Goal: Register for event/course

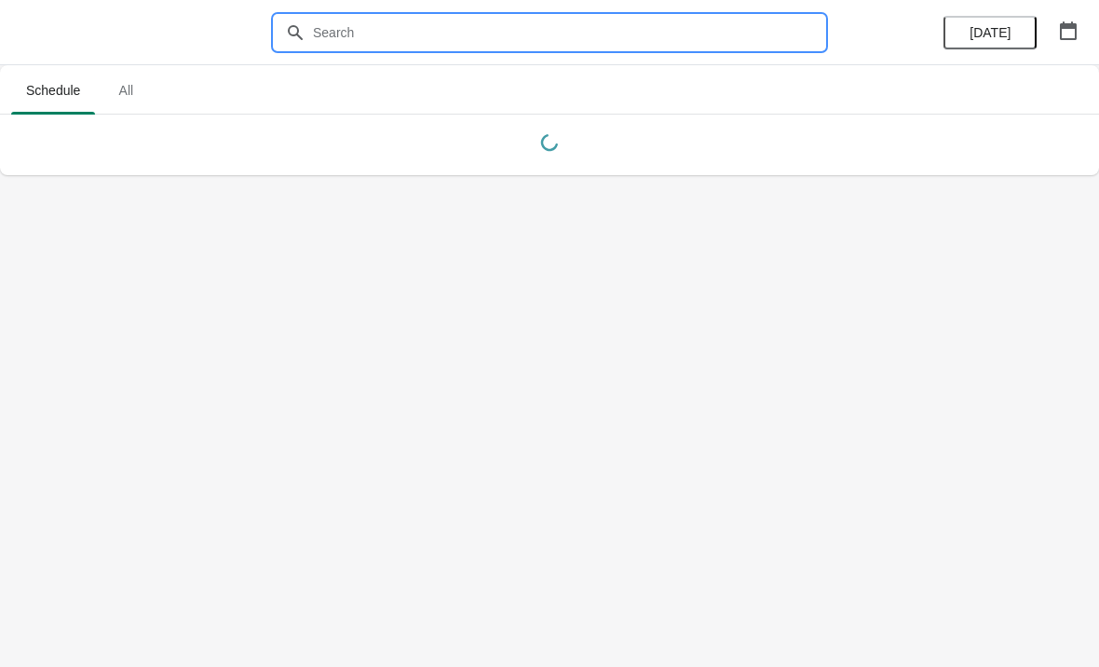
click at [344, 30] on input "text" at bounding box center [568, 33] width 512 height 34
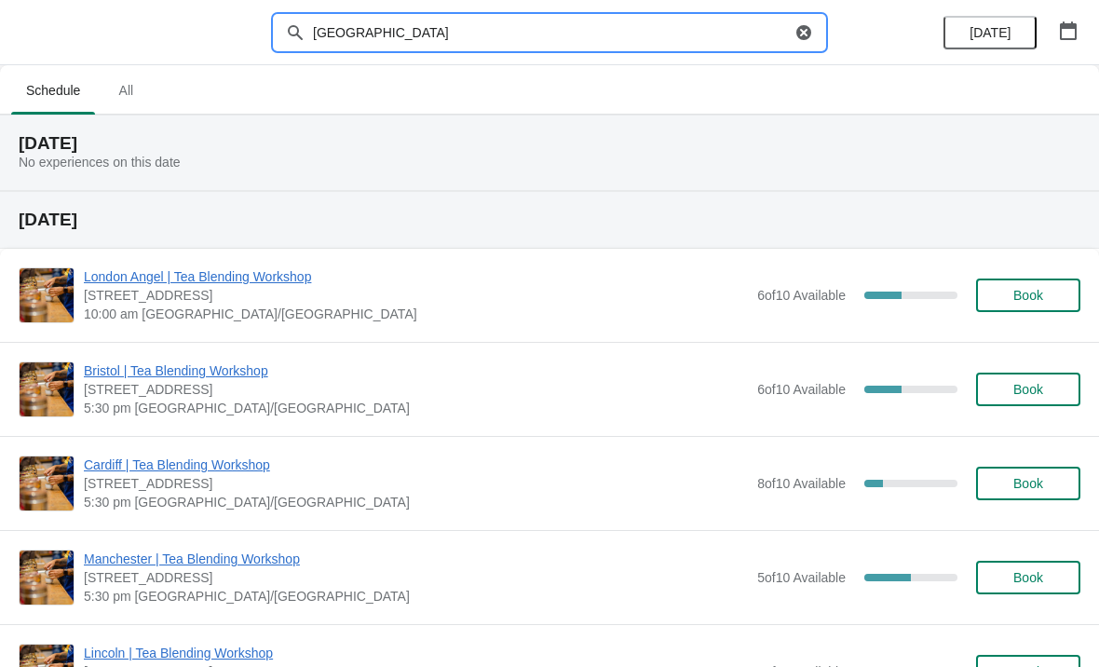
type input "[GEOGRAPHIC_DATA]"
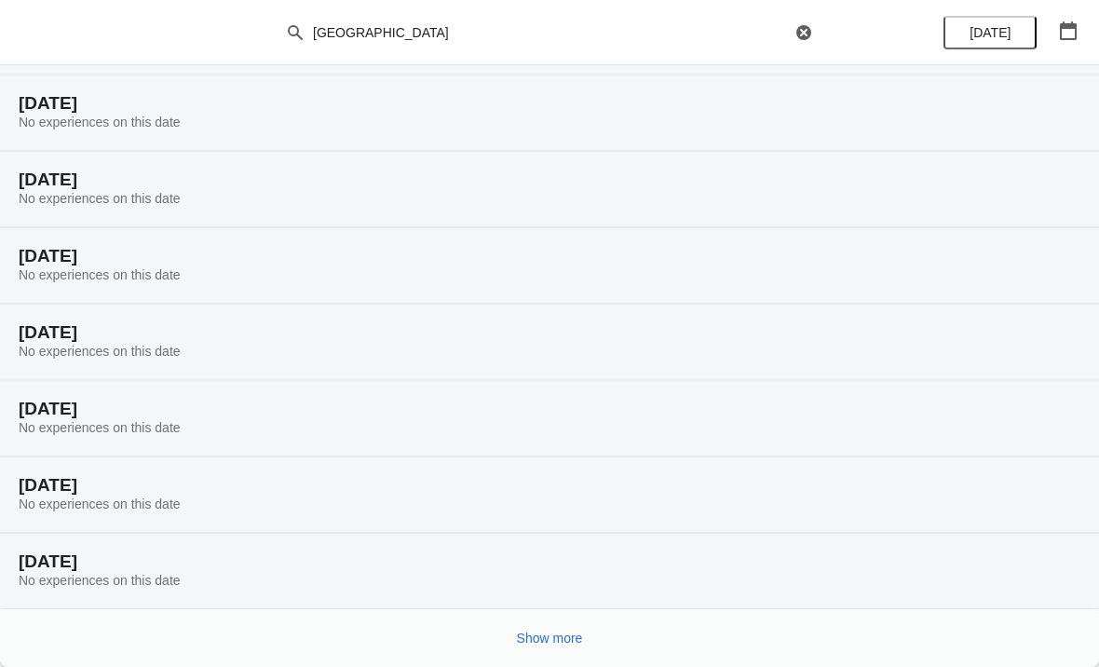
scroll to position [116, 0]
click at [562, 638] on span "Show more" at bounding box center [550, 638] width 66 height 15
click at [577, 637] on span "Show more" at bounding box center [550, 638] width 66 height 15
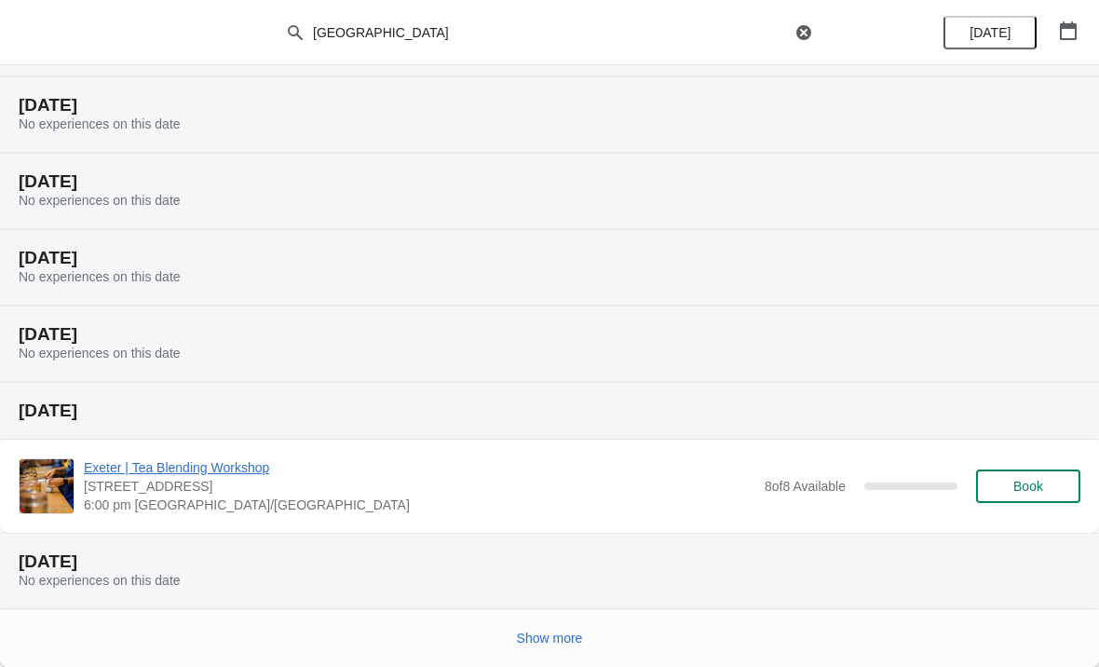
scroll to position [1487, 0]
click at [557, 639] on span "Show more" at bounding box center [550, 638] width 66 height 15
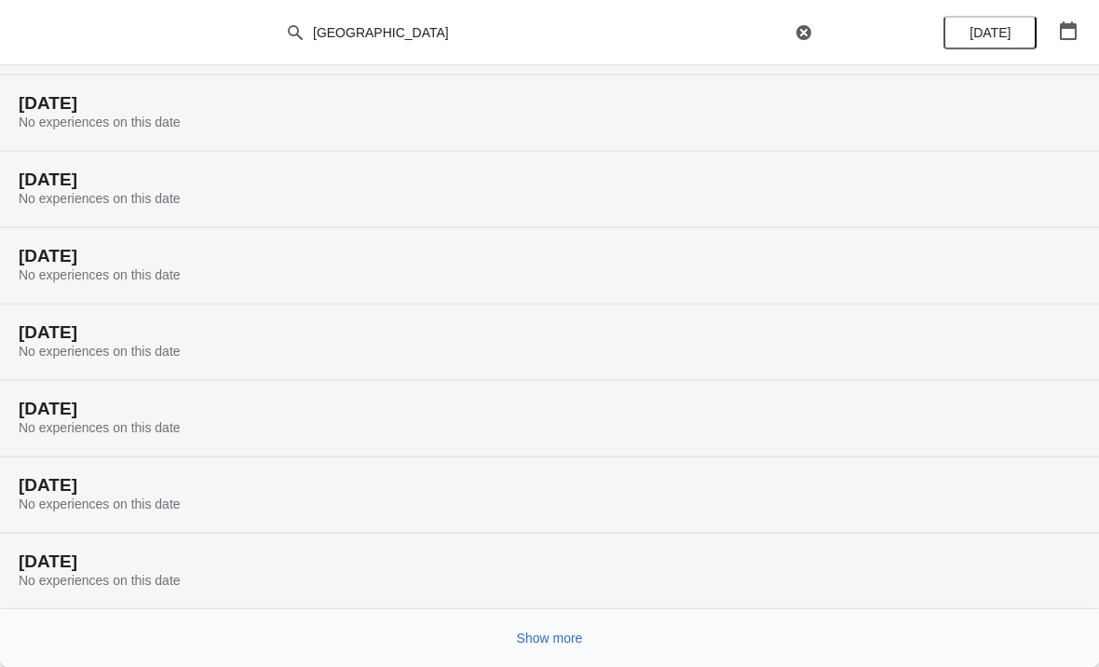
scroll to position [2098, 0]
click at [566, 629] on button "Show more" at bounding box center [549, 638] width 81 height 34
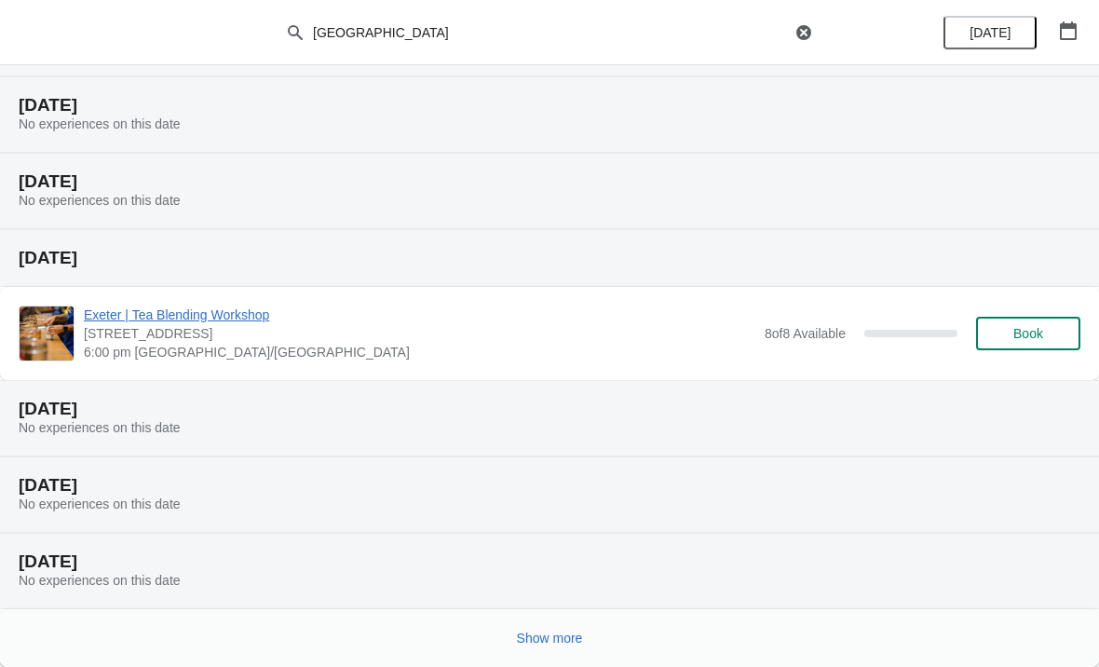
scroll to position [2784, 0]
click at [559, 631] on span "Show more" at bounding box center [550, 638] width 66 height 15
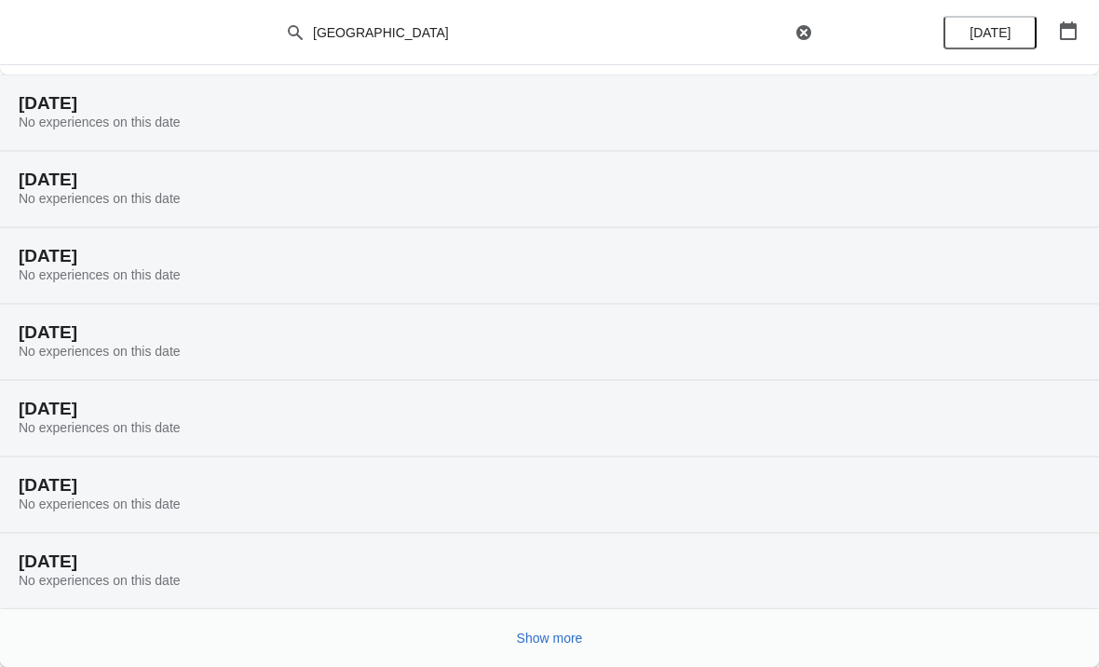
scroll to position [3469, 0]
click at [556, 641] on span "Show more" at bounding box center [550, 638] width 66 height 15
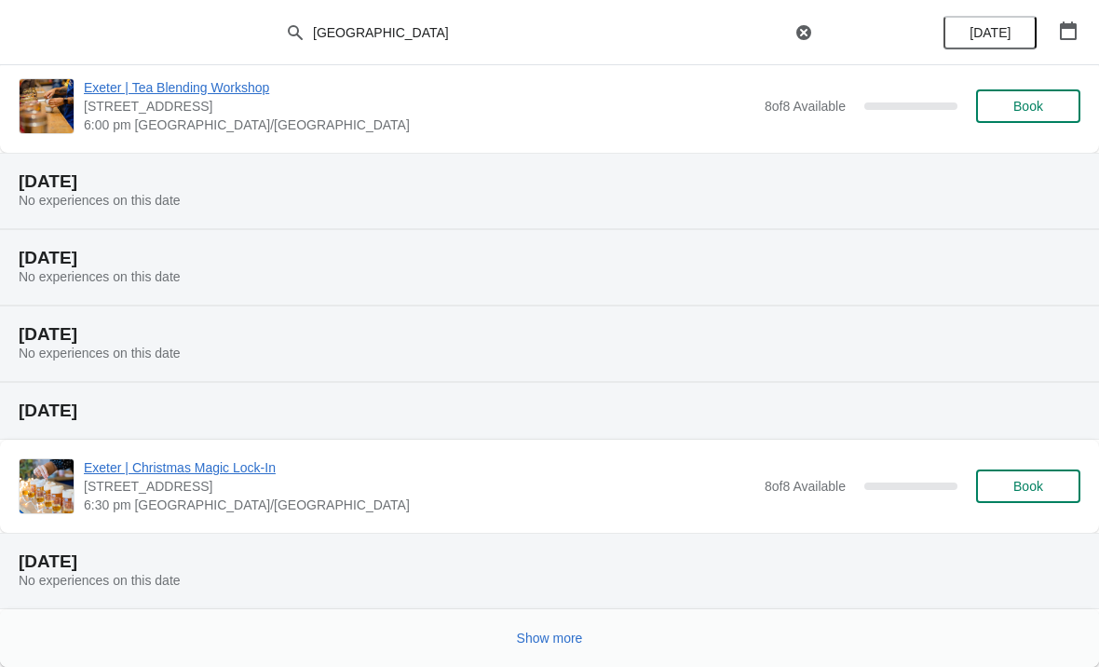
scroll to position [4229, 0]
click at [550, 637] on span "Show more" at bounding box center [550, 638] width 66 height 15
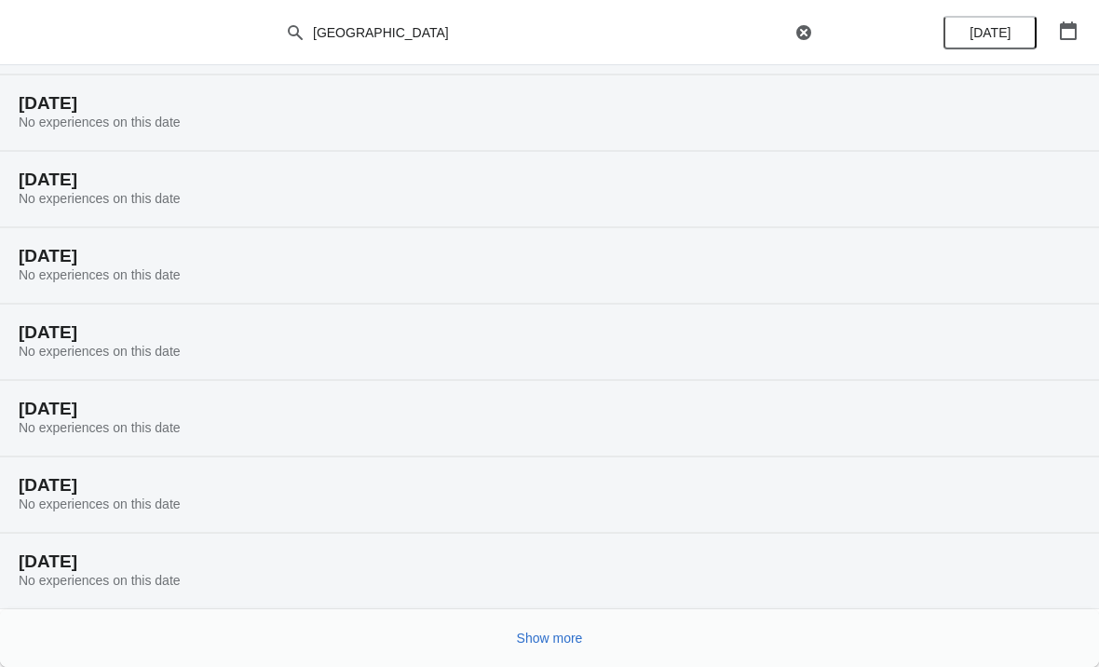
scroll to position [4840, 0]
click at [559, 629] on button "Show more" at bounding box center [549, 638] width 81 height 34
click at [556, 624] on button "Show more" at bounding box center [549, 638] width 81 height 34
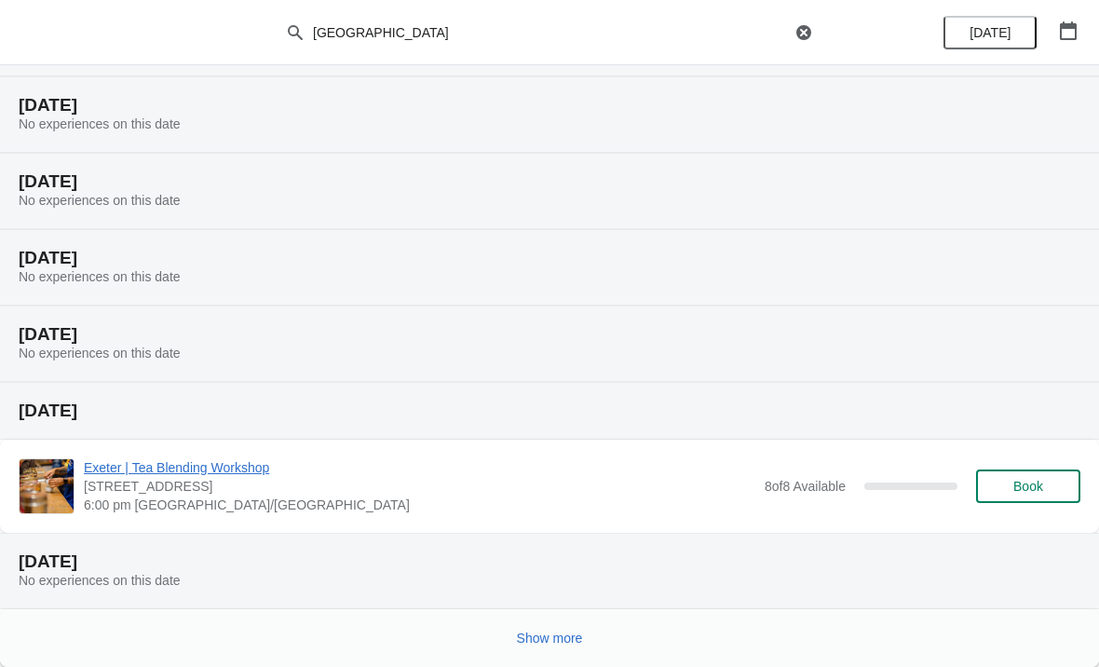
scroll to position [6211, 0]
click at [543, 634] on span "Show more" at bounding box center [550, 638] width 66 height 15
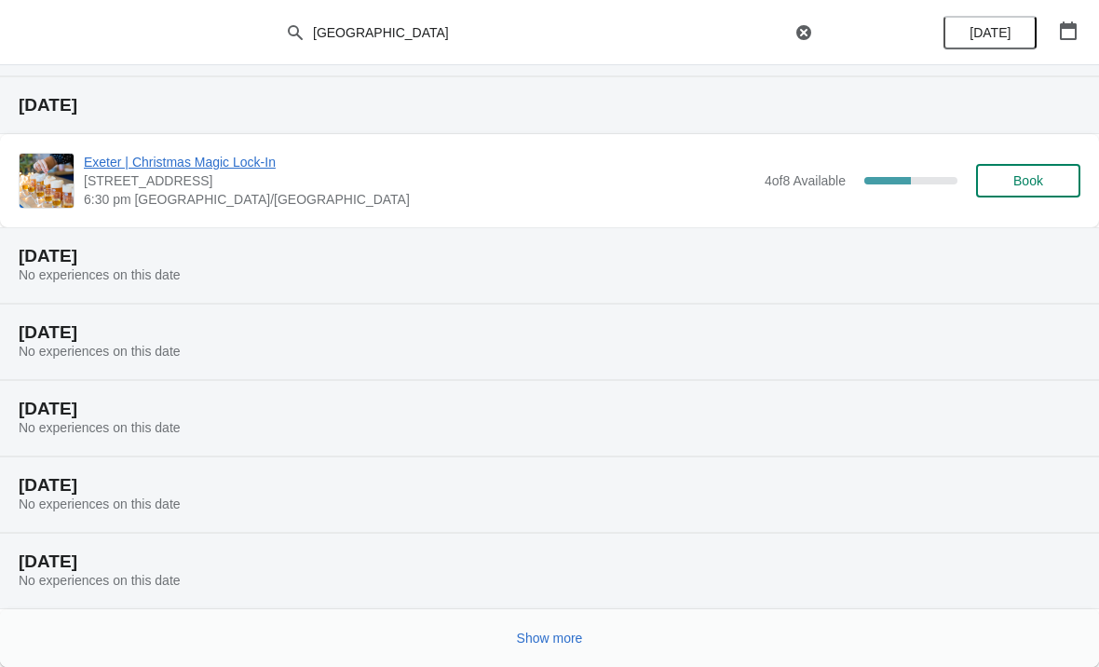
scroll to position [6897, 0]
click at [198, 170] on span "Exeter | Christmas Magic Lock-In" at bounding box center [420, 162] width 672 height 19
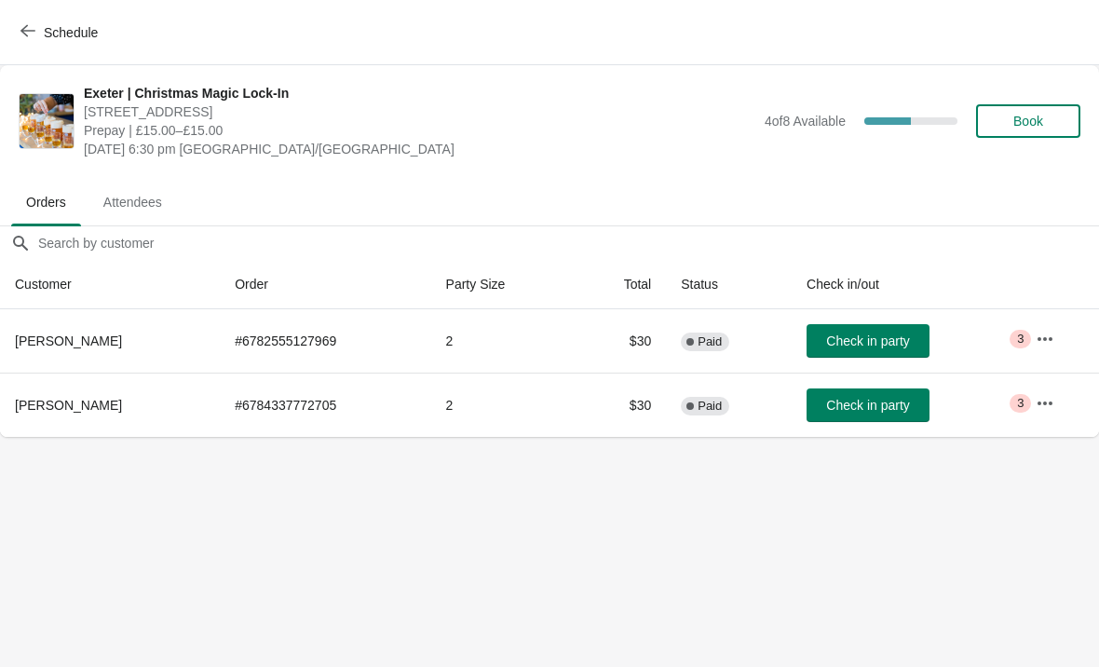
click at [1052, 324] on button "button" at bounding box center [1045, 339] width 34 height 34
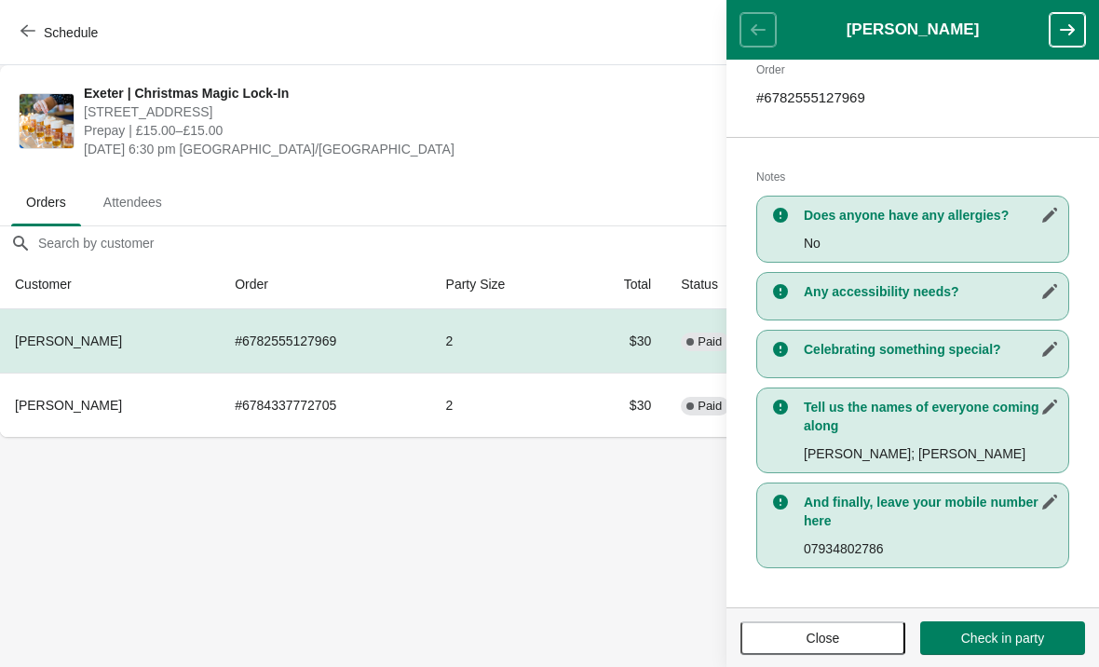
scroll to position [304, 0]
click at [413, 514] on body "Schedule [GEOGRAPHIC_DATA] | Christmas Magic Lock-In [STREET_ADDRESS] Prepay | …" at bounding box center [549, 333] width 1099 height 667
click at [518, 499] on body "Schedule [GEOGRAPHIC_DATA] | Christmas Magic Lock-In [STREET_ADDRESS] Prepay | …" at bounding box center [549, 333] width 1099 height 667
click at [852, 631] on span "Close" at bounding box center [822, 638] width 131 height 15
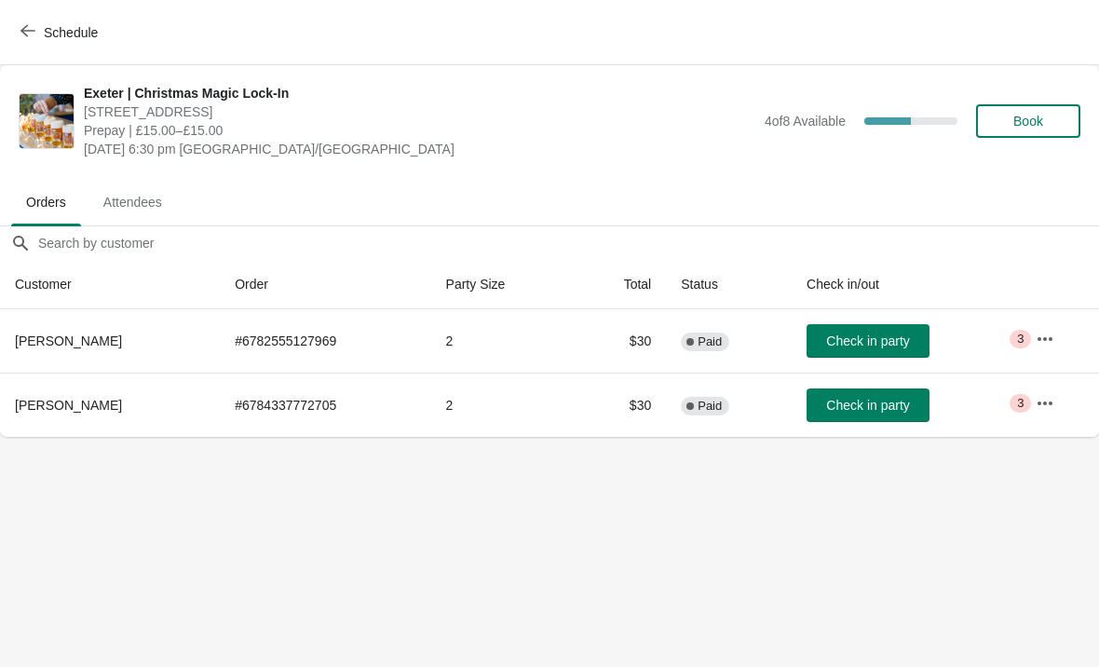
click at [1050, 389] on button "button" at bounding box center [1045, 404] width 34 height 34
